Goal: Navigation & Orientation: Find specific page/section

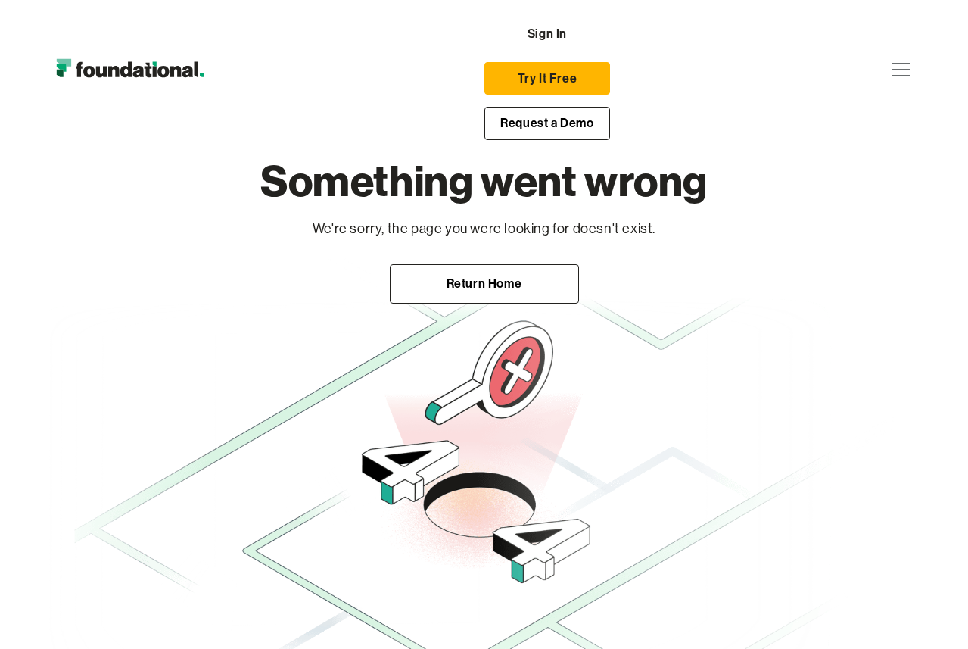
click at [174, 81] on img "home" at bounding box center [129, 70] width 163 height 30
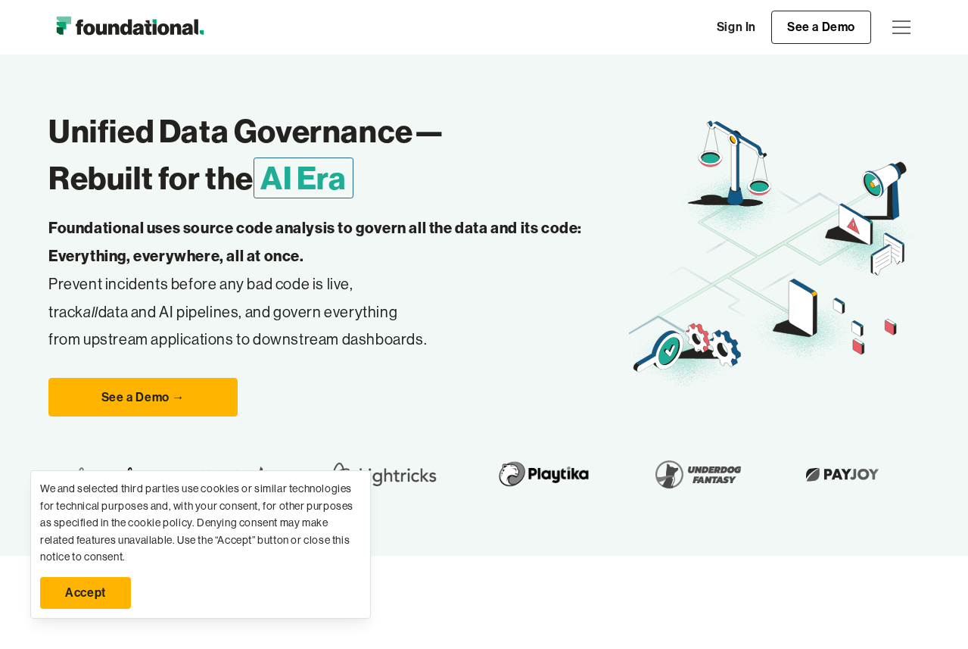
scroll to position [70, 0]
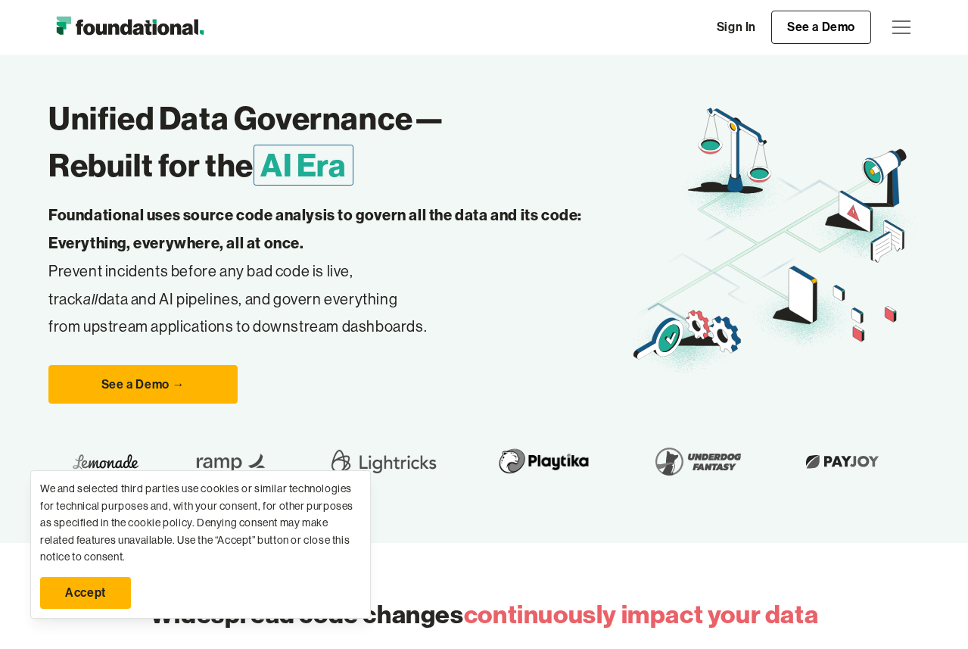
click at [345, 365] on div "See a Demo →" at bounding box center [338, 384] width 581 height 39
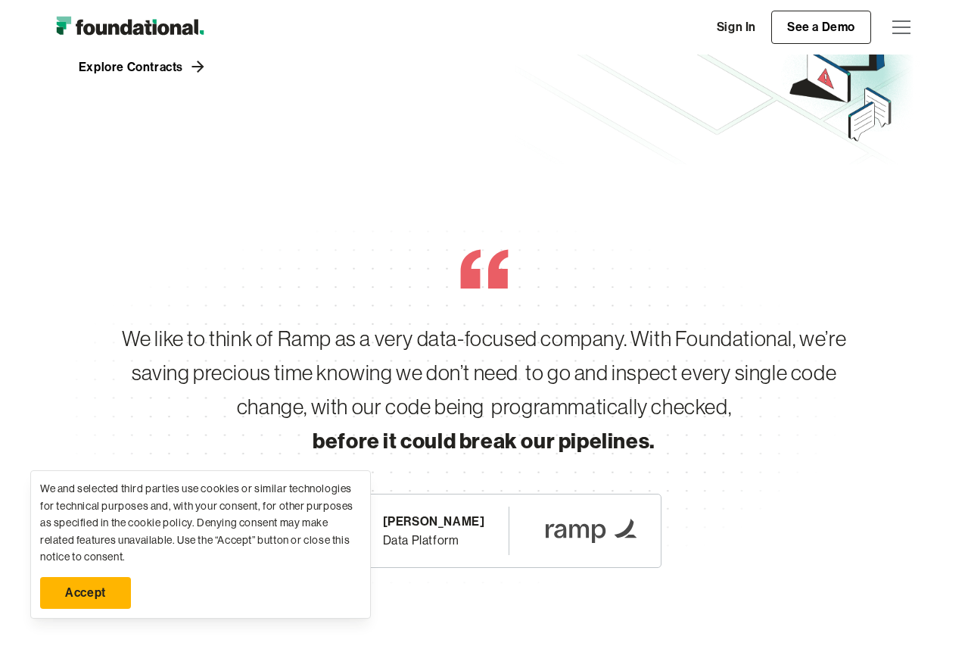
scroll to position [1730, 0]
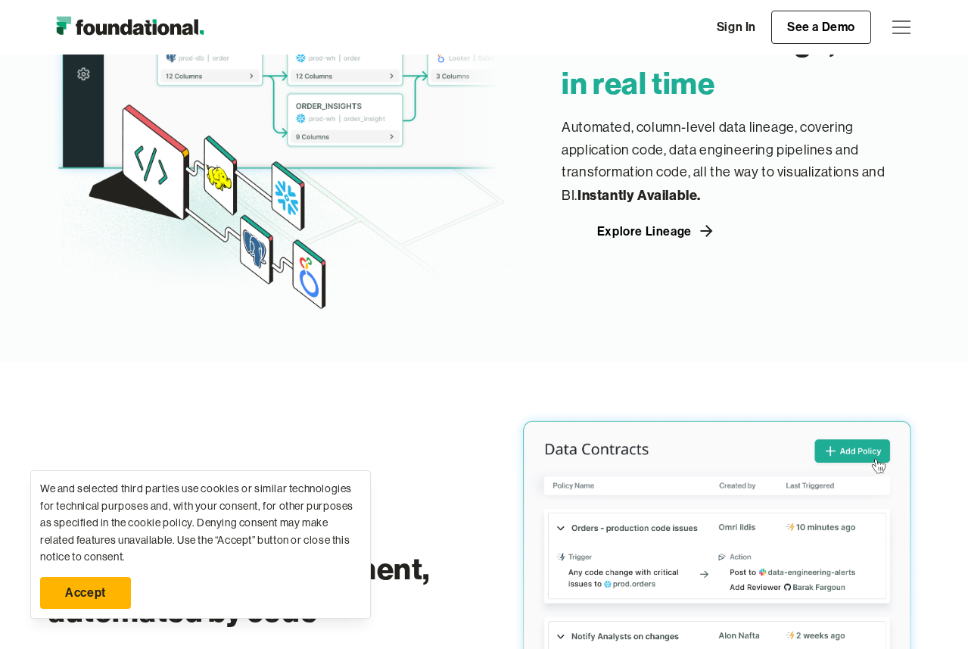
click at [893, 34] on div "menu" at bounding box center [901, 27] width 36 height 36
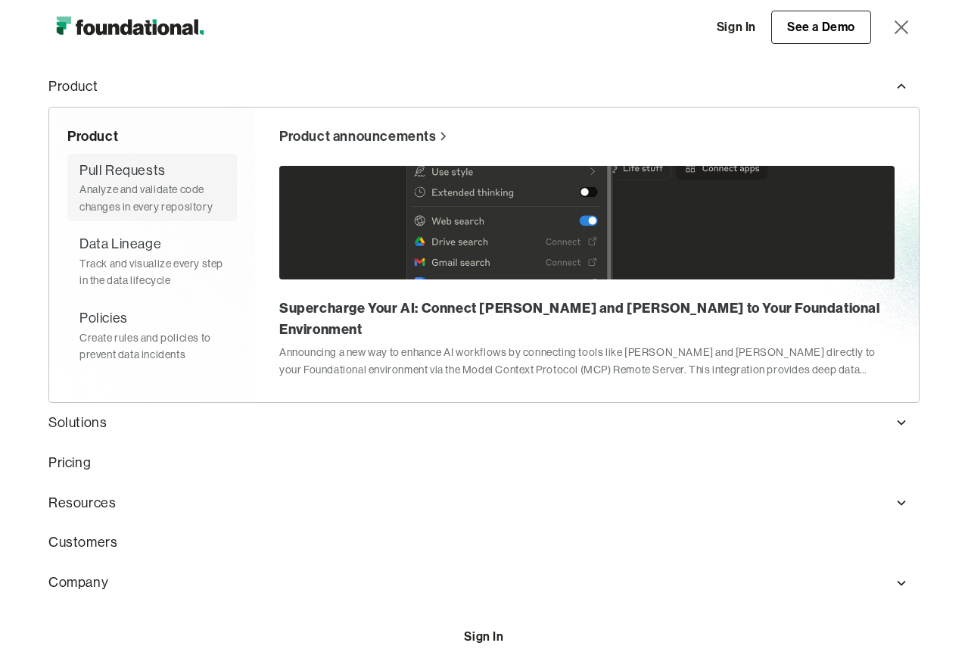
click at [136, 179] on div "Pull Requests" at bounding box center [122, 171] width 86 height 22
